Goal: Navigation & Orientation: Find specific page/section

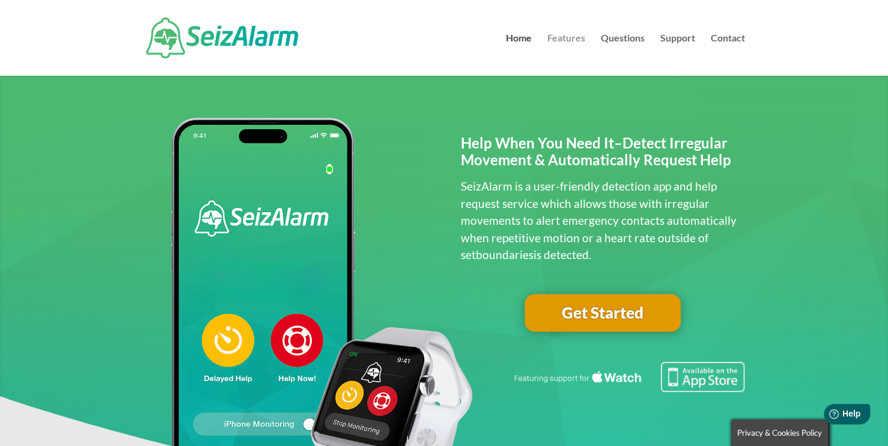
click at [574, 43] on link "Features" at bounding box center [567, 55] width 38 height 42
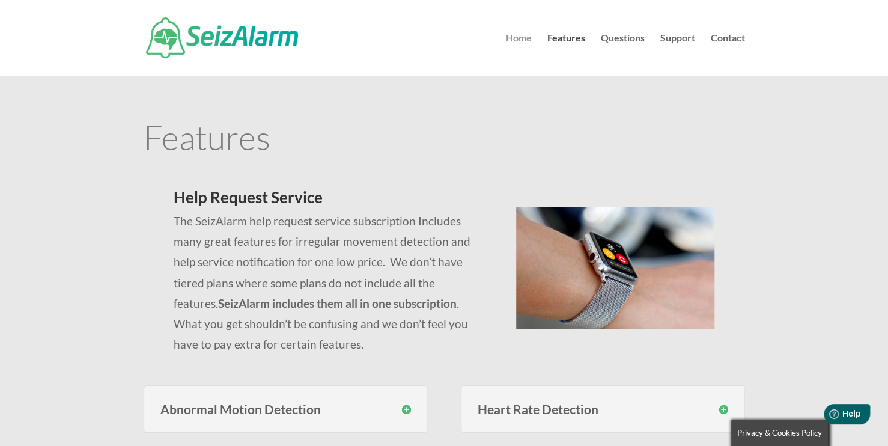
click at [523, 44] on link "Home" at bounding box center [519, 55] width 26 height 42
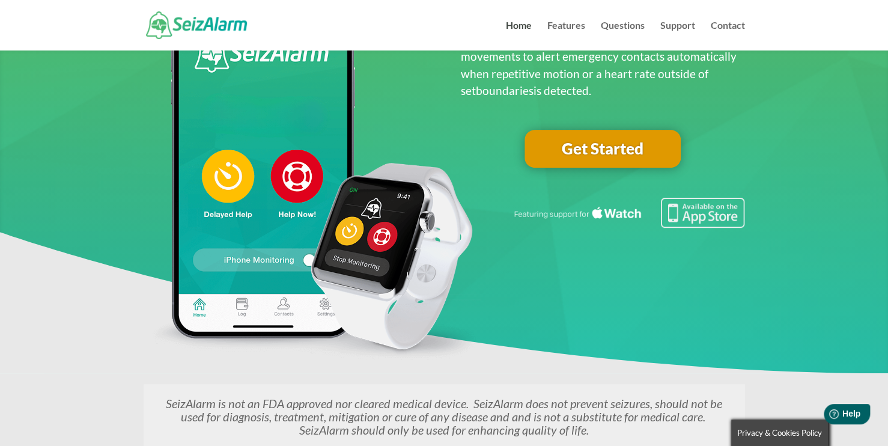
scroll to position [139, 0]
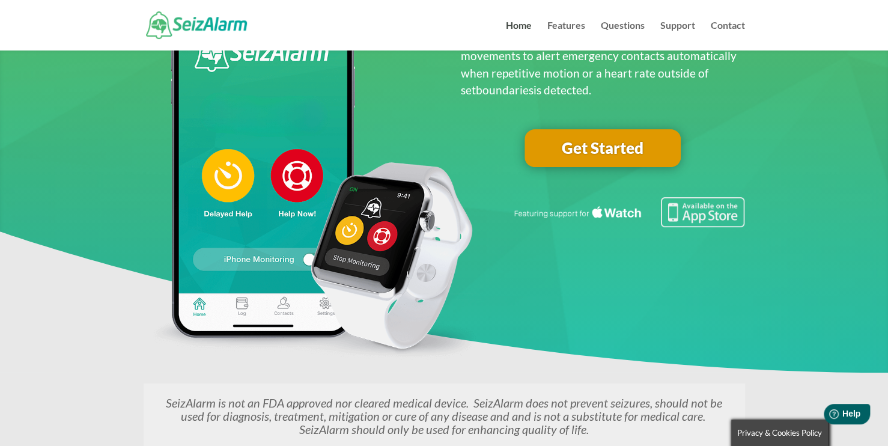
click at [597, 133] on link "Get Started" at bounding box center [603, 148] width 156 height 38
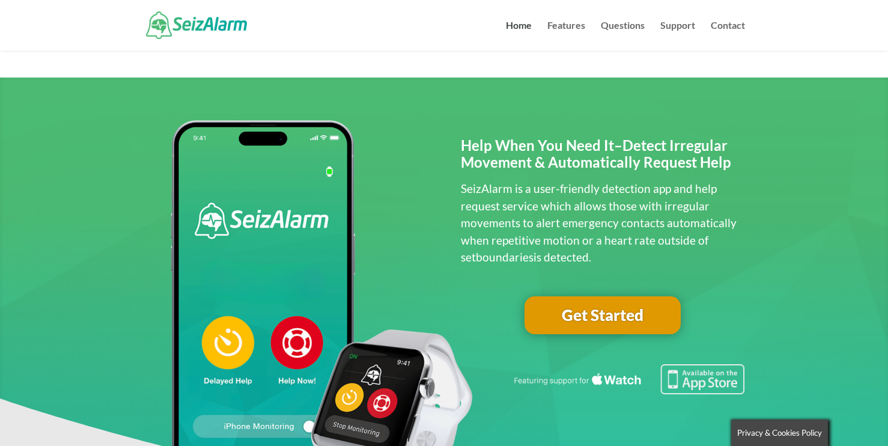
scroll to position [139, 0]
